Goal: Task Accomplishment & Management: Use online tool/utility

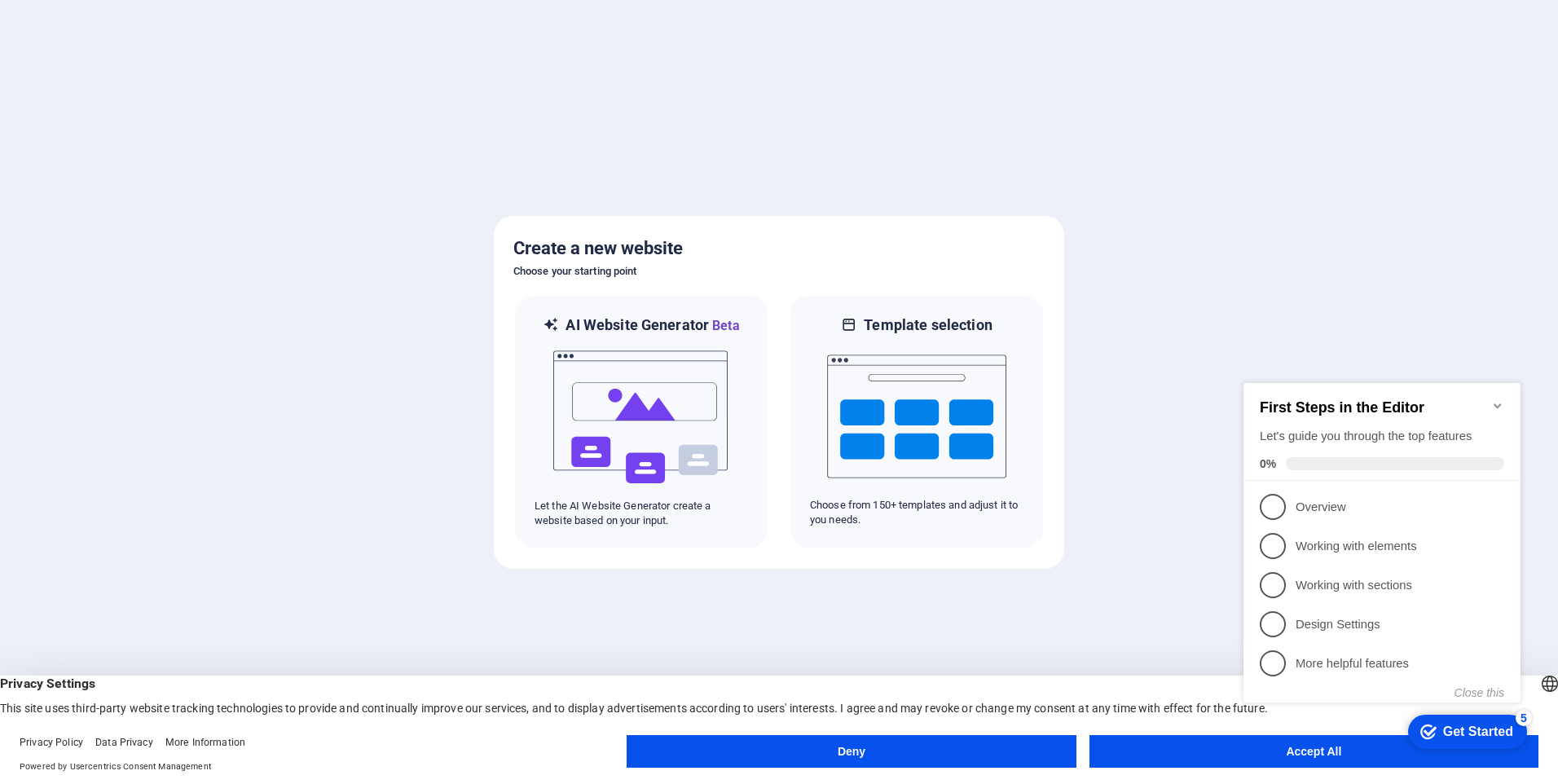
click at [1193, 752] on button "Accept All" at bounding box center [1314, 751] width 449 height 32
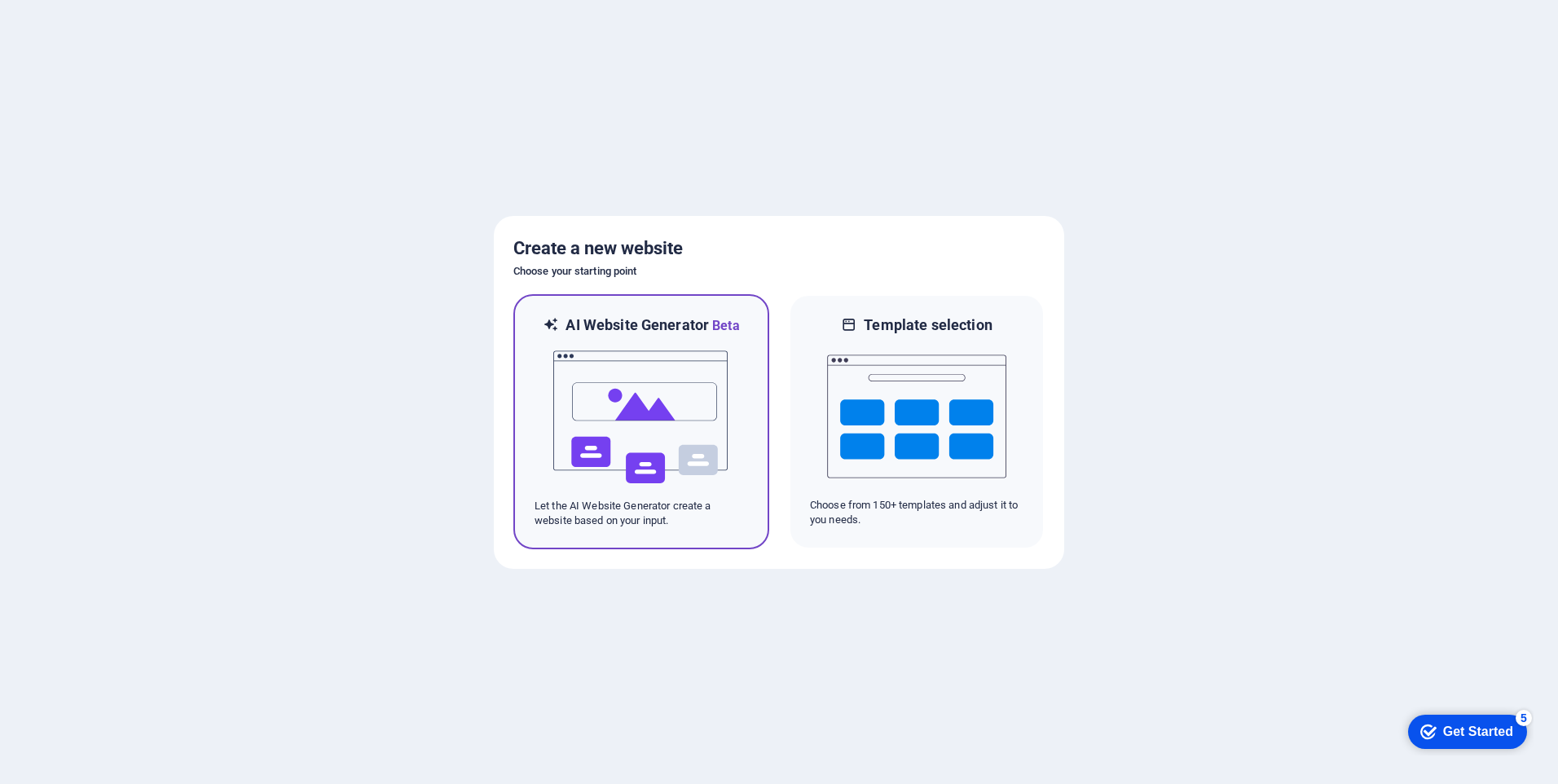
click at [647, 415] on img at bounding box center [641, 416] width 180 height 163
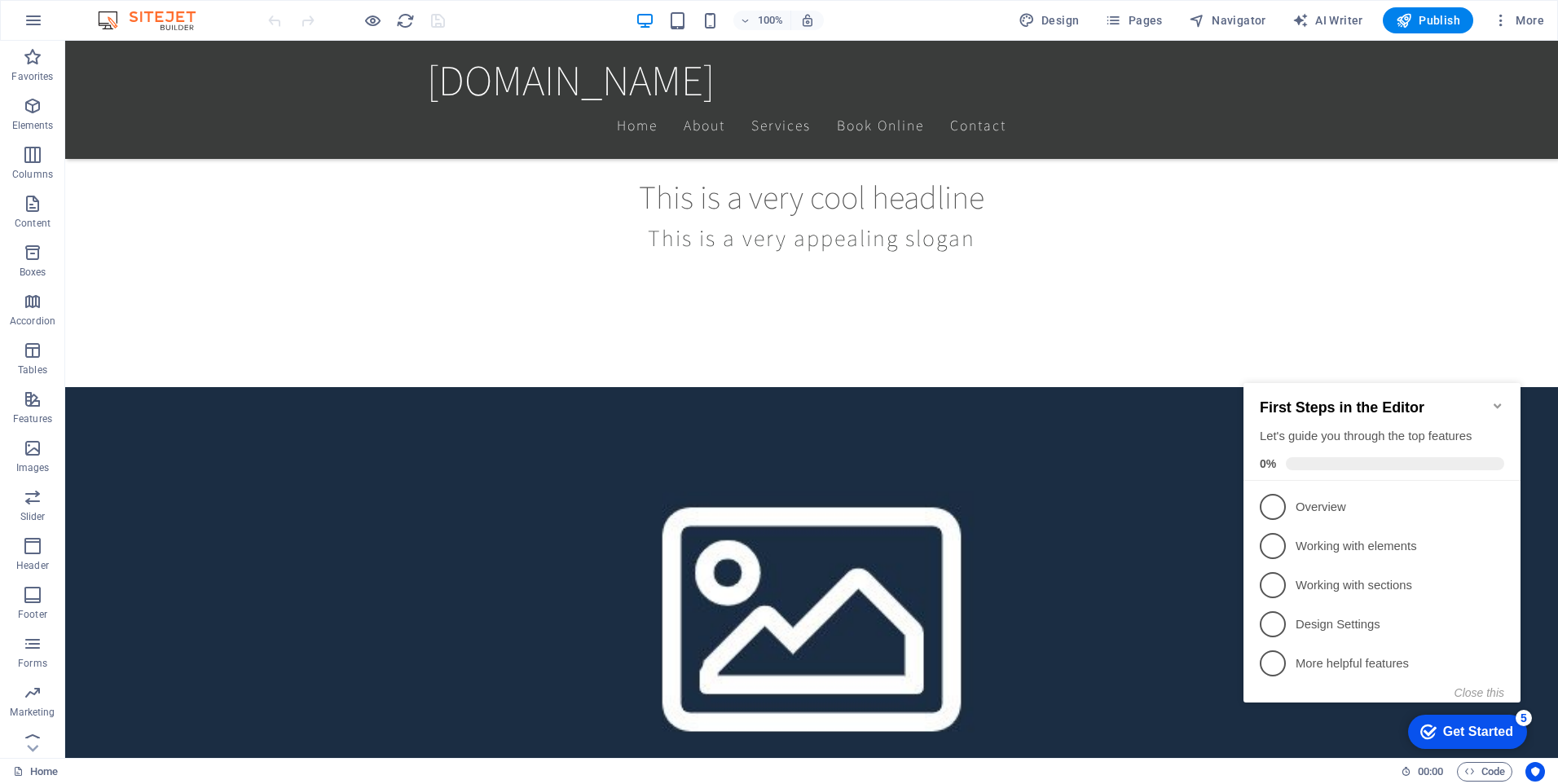
scroll to position [831, 0]
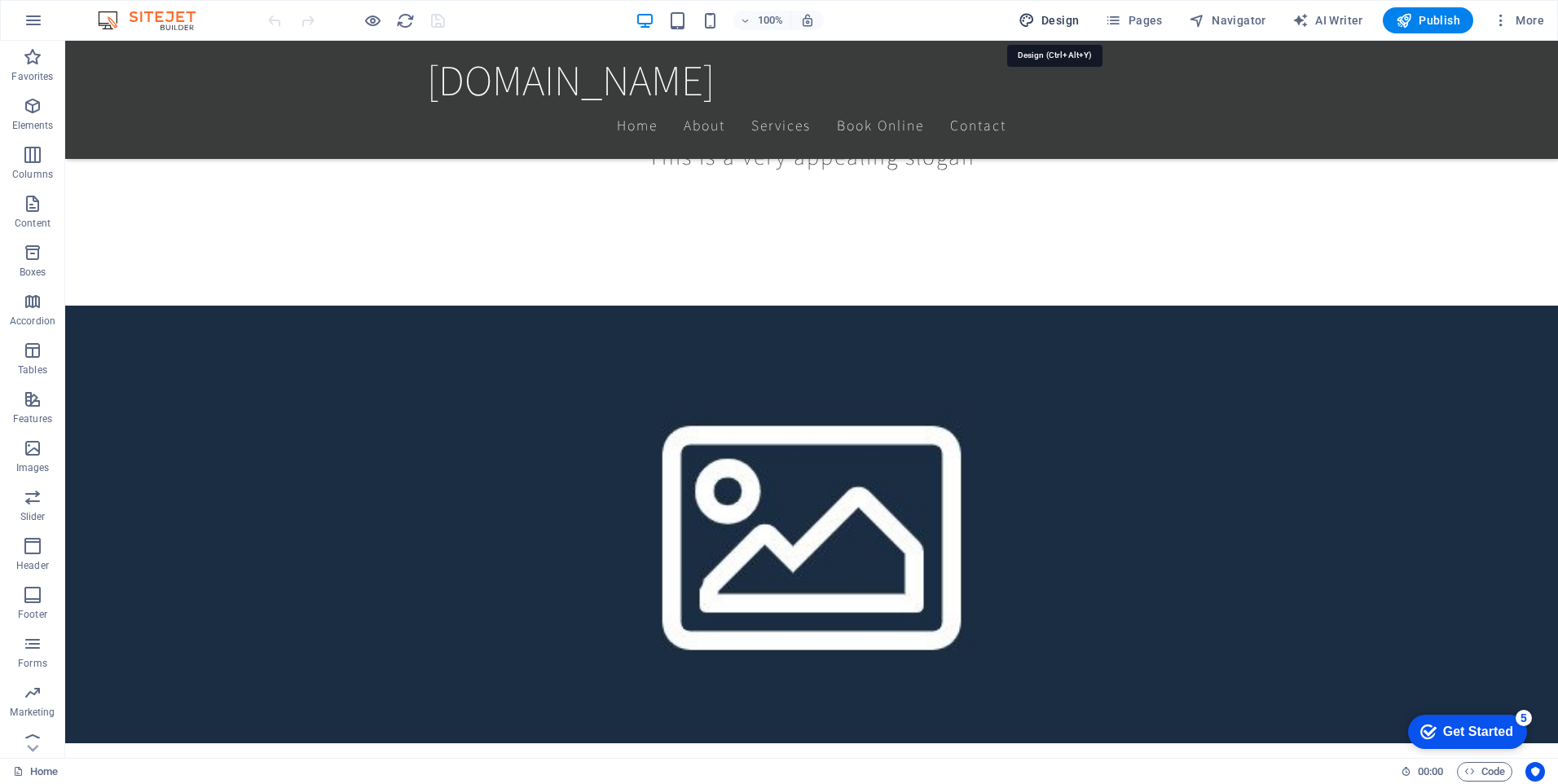
select select "rem"
select select "200"
select select "px"
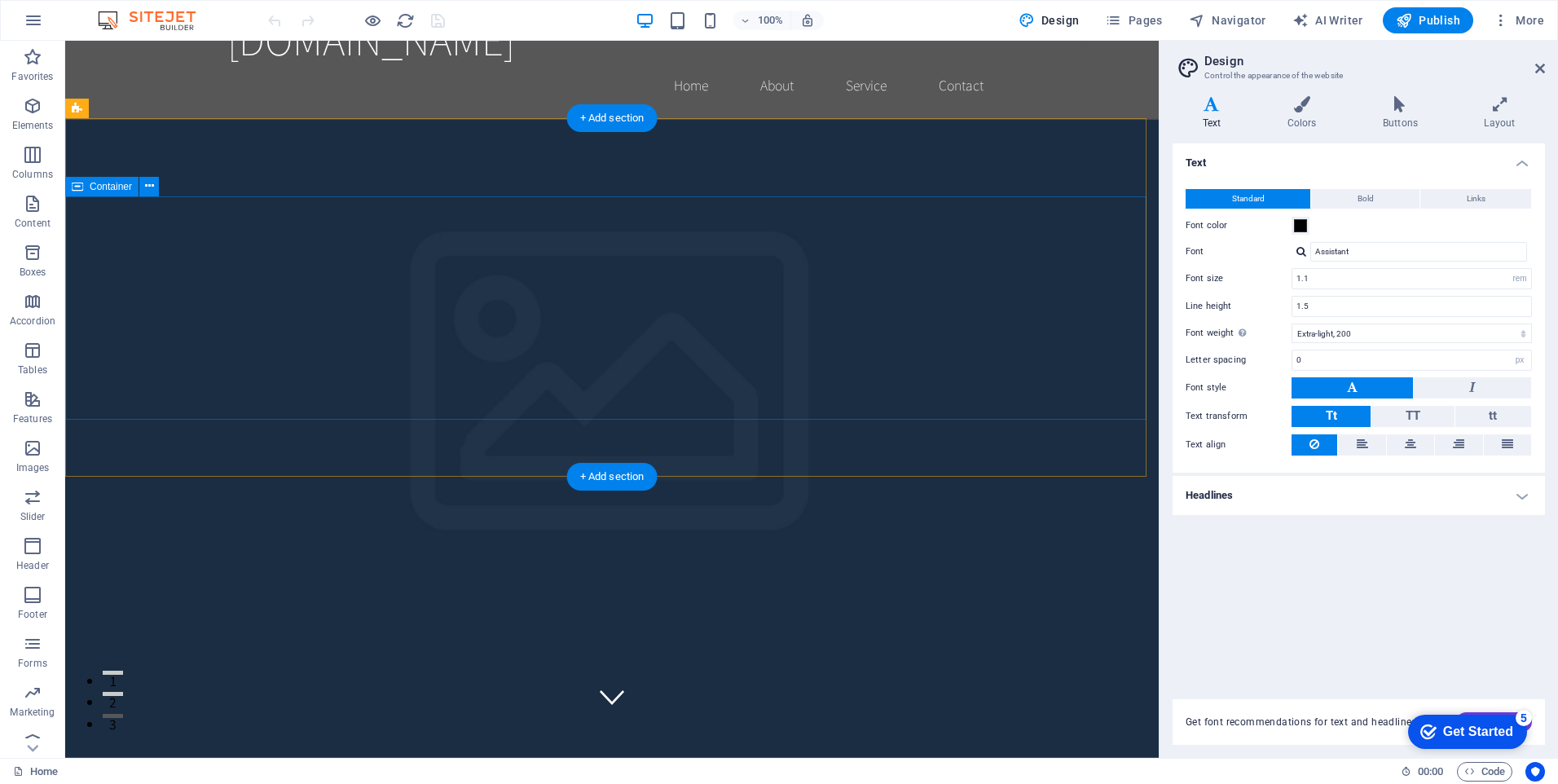
scroll to position [0, 0]
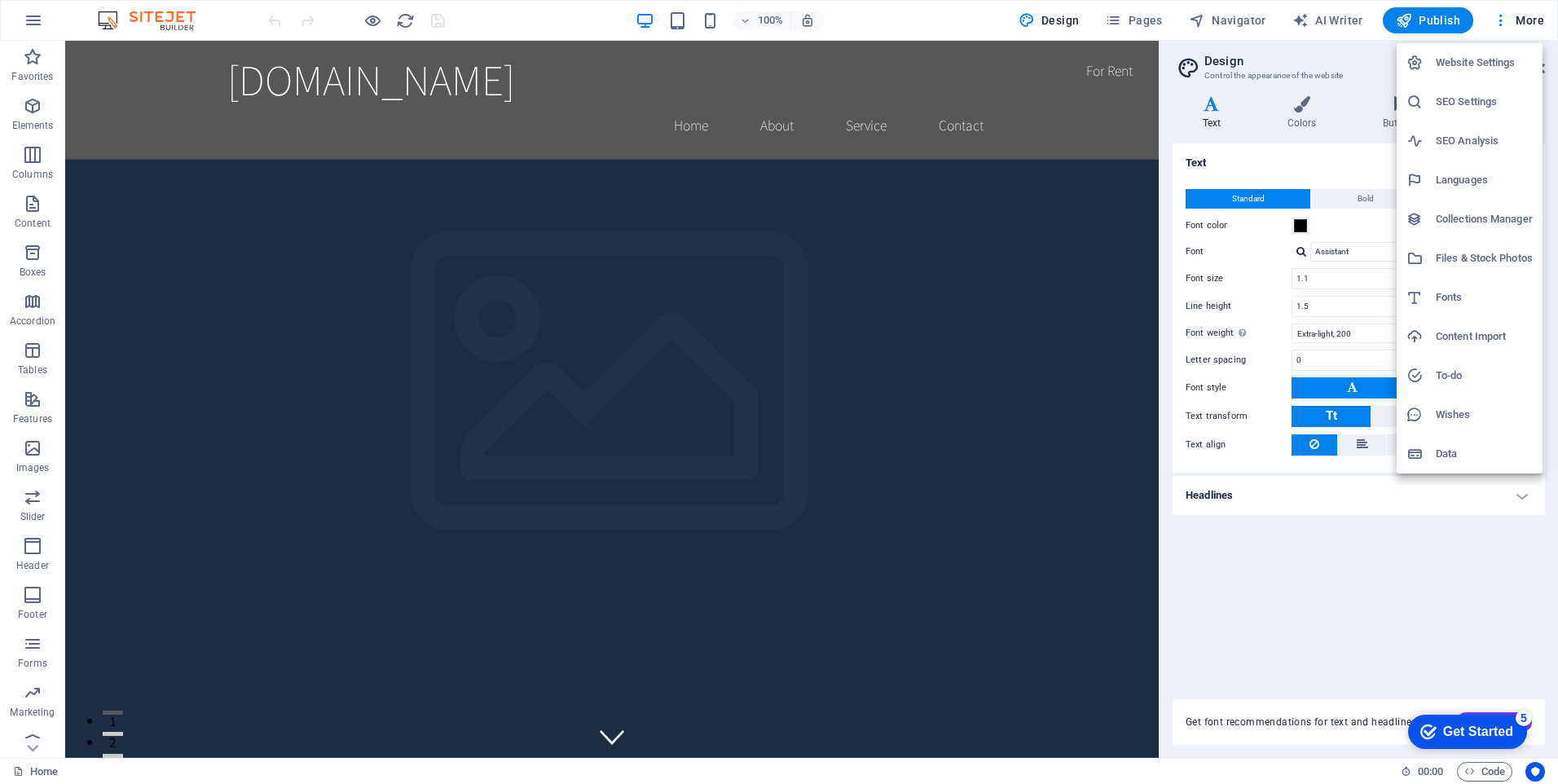
click at [1360, 589] on div at bounding box center [779, 392] width 1558 height 784
